Goal: Task Accomplishment & Management: Use online tool/utility

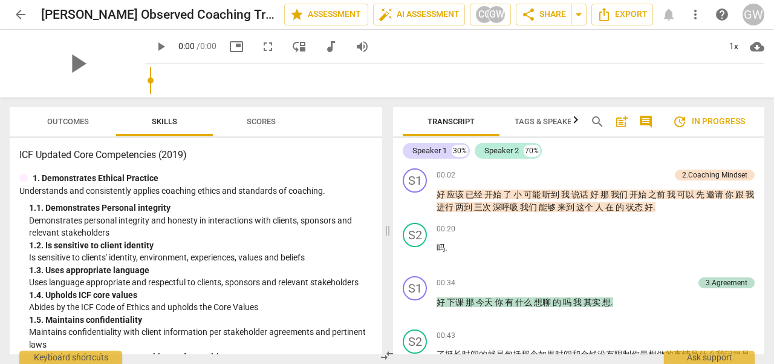
click at [71, 121] on span "Outcomes" at bounding box center [68, 121] width 42 height 9
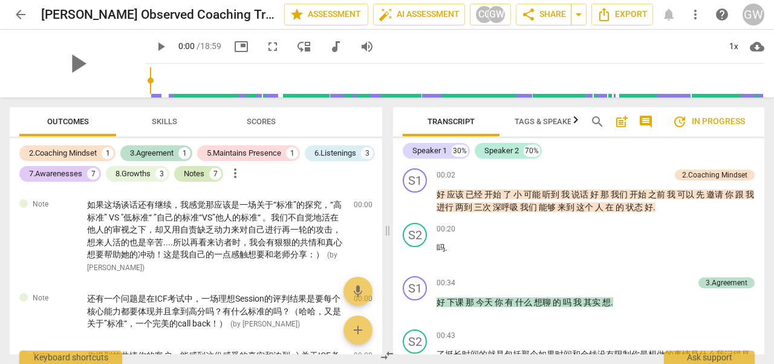
click at [204, 175] on div "Notes" at bounding box center [194, 174] width 21 height 12
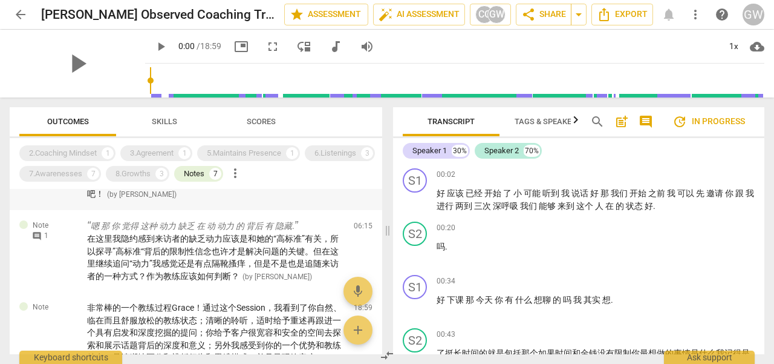
scroll to position [209, 0]
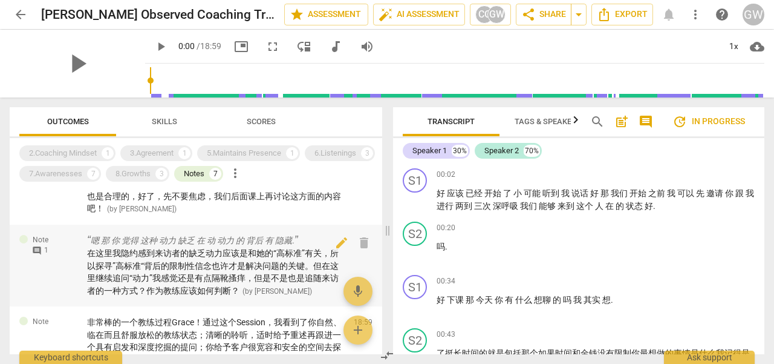
click at [235, 272] on span "在这里我隐约感到来访者的缺乏动力应该是和她的“高标准”有关，所以探寻”高标准“背后的限制性信念也许才是解决问题的关键。但在这里继续追问“动力”我感觉还是有点隔…" at bounding box center [213, 271] width 252 height 47
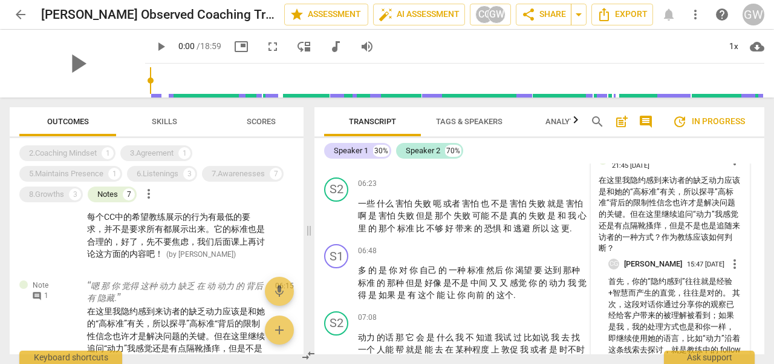
scroll to position [1030, 0]
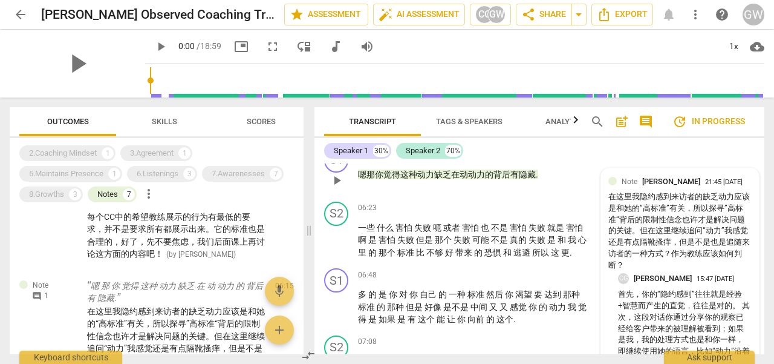
click at [676, 185] on span "[PERSON_NAME]" at bounding box center [672, 181] width 58 height 9
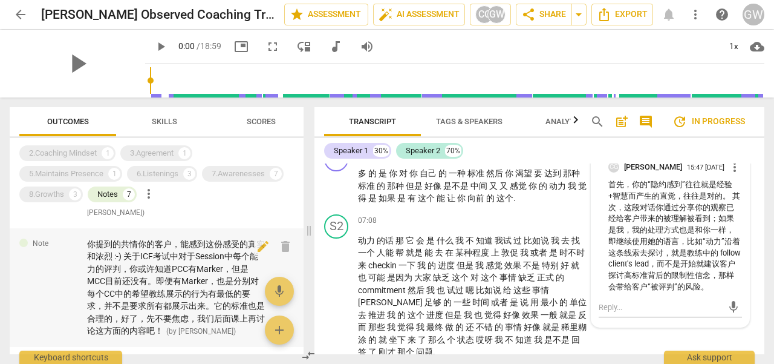
scroll to position [0, 0]
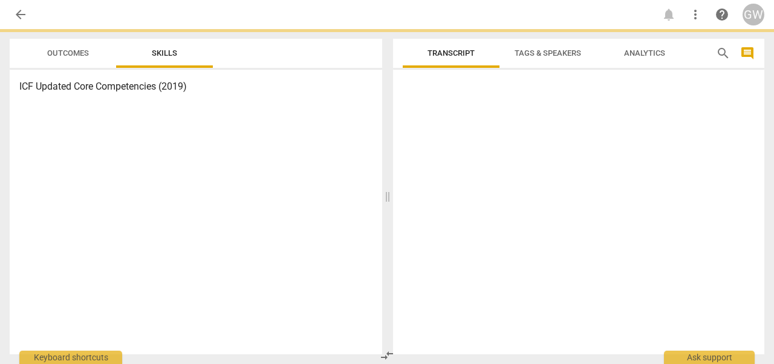
click at [66, 57] on span "Outcomes" at bounding box center [68, 52] width 42 height 9
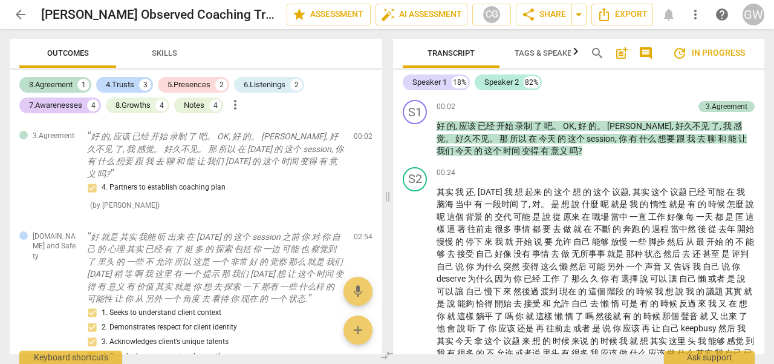
click at [66, 57] on span "Outcomes" at bounding box center [68, 52] width 42 height 9
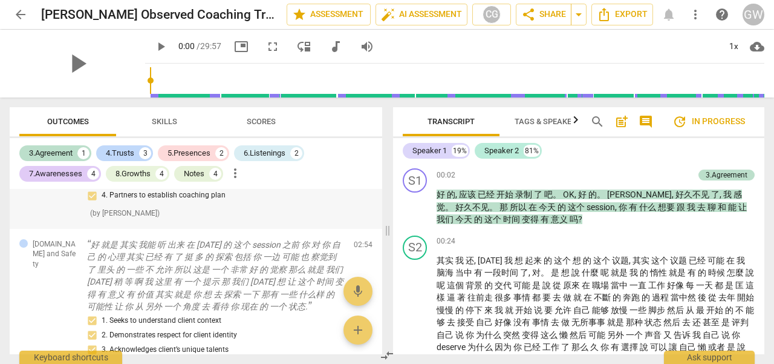
scroll to position [545, 0]
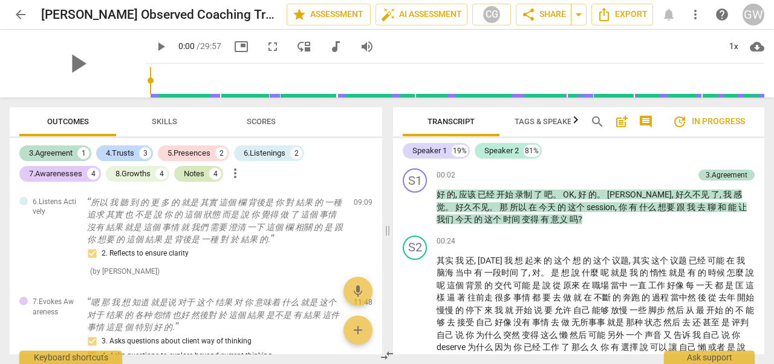
click at [204, 174] on div "Notes" at bounding box center [194, 174] width 21 height 12
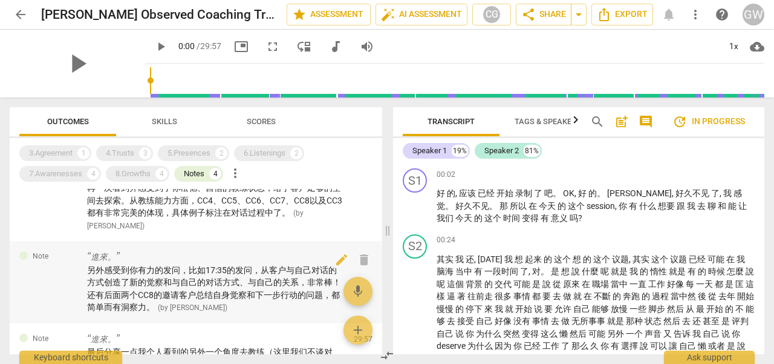
scroll to position [56, 0]
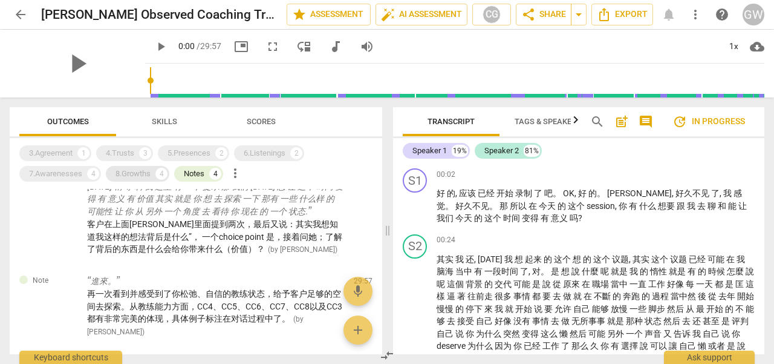
click at [137, 175] on div "8.Growths" at bounding box center [133, 174] width 35 height 12
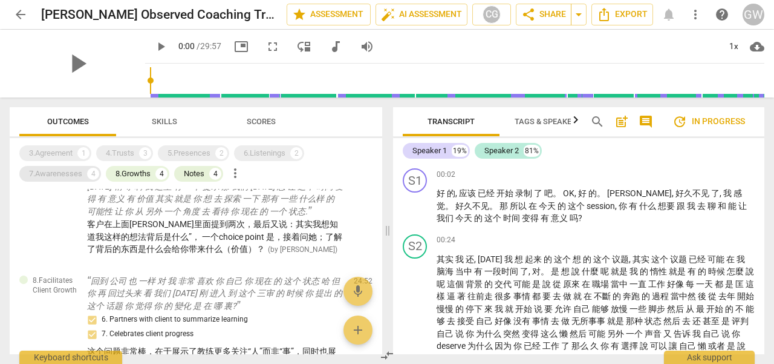
click at [85, 174] on div "7.Awarenesses 4" at bounding box center [60, 174] width 82 height 16
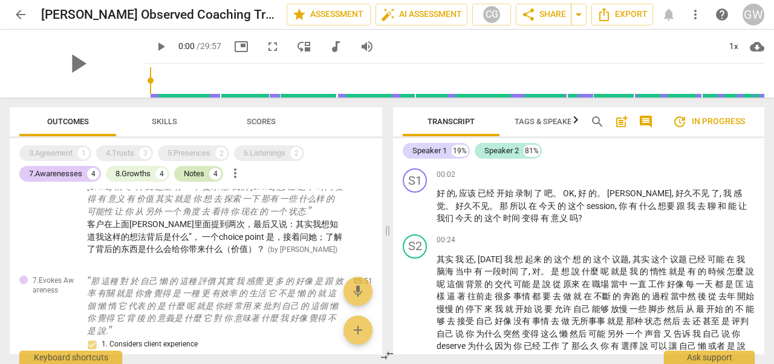
click at [191, 174] on div "Notes" at bounding box center [194, 174] width 21 height 12
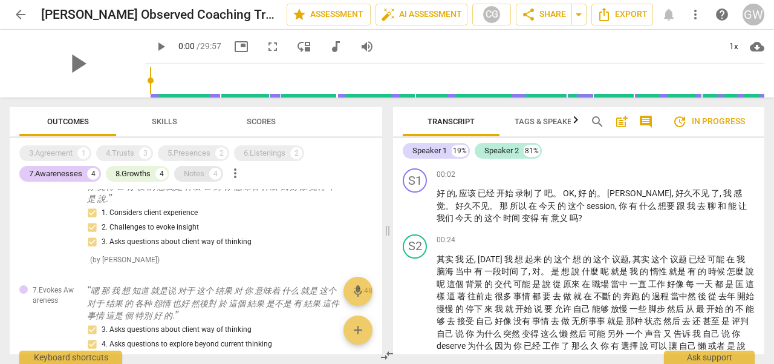
scroll to position [0, 0]
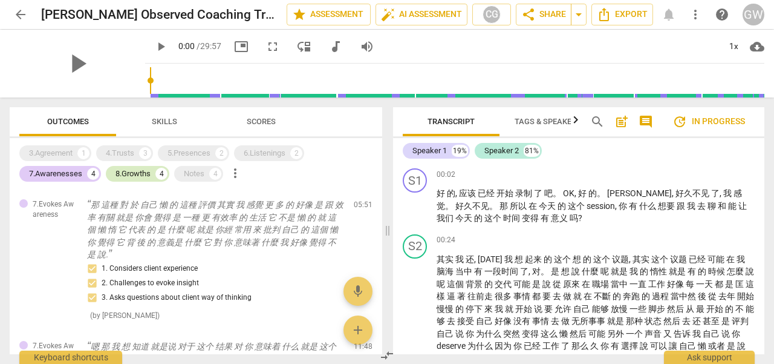
click at [126, 172] on div "8.Growths" at bounding box center [133, 174] width 35 height 12
click at [197, 177] on div "Notes" at bounding box center [194, 174] width 21 height 12
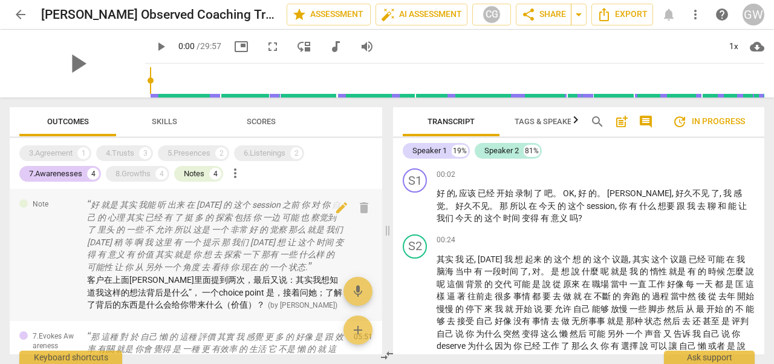
click at [78, 175] on div "7.Awarenesses" at bounding box center [55, 174] width 53 height 12
